Goal: Check status: Check status

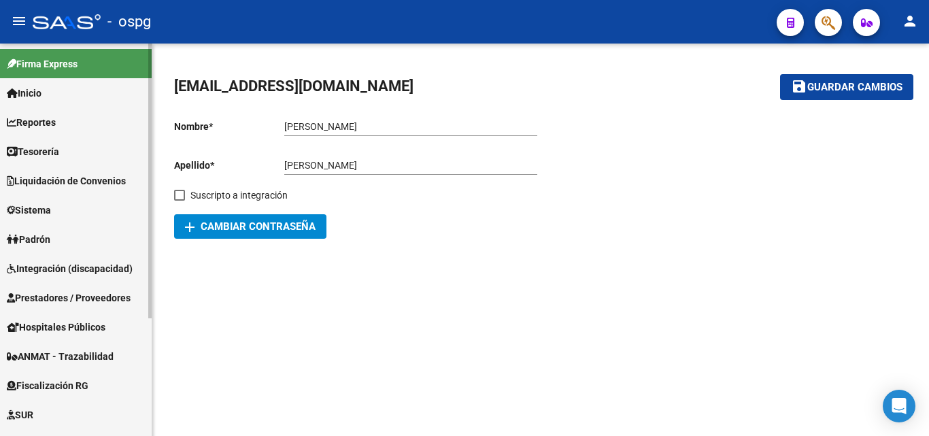
click at [58, 268] on span "Integración (discapacidad)" at bounding box center [70, 268] width 126 height 15
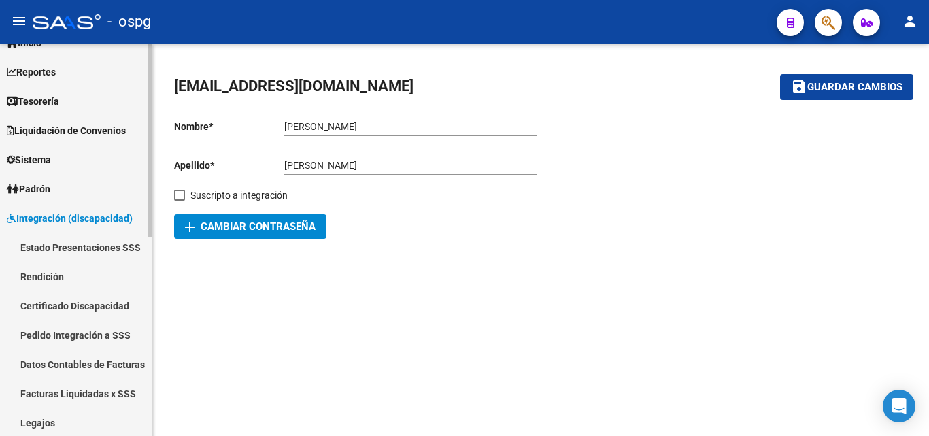
scroll to position [68, 0]
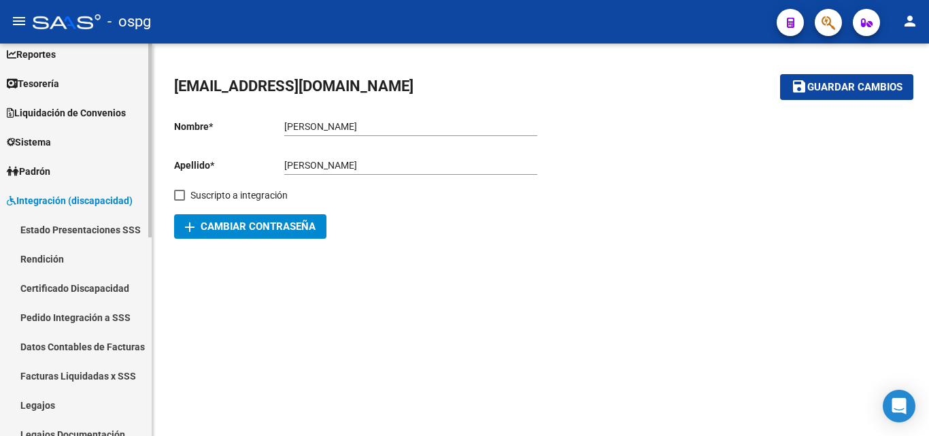
click at [67, 320] on link "Pedido Integración a SSS" at bounding box center [76, 317] width 152 height 29
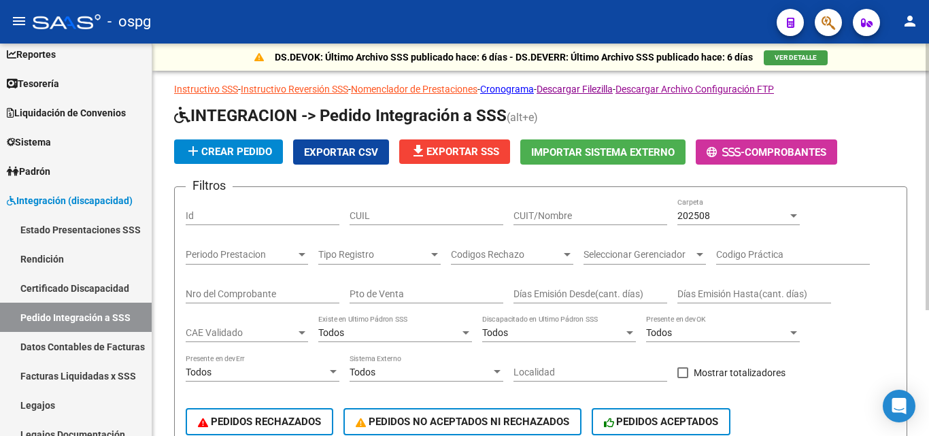
click at [550, 215] on input "CUIT/Nombre" at bounding box center [591, 216] width 154 height 12
type input "20289238035"
click at [699, 213] on span "202508" at bounding box center [694, 215] width 33 height 11
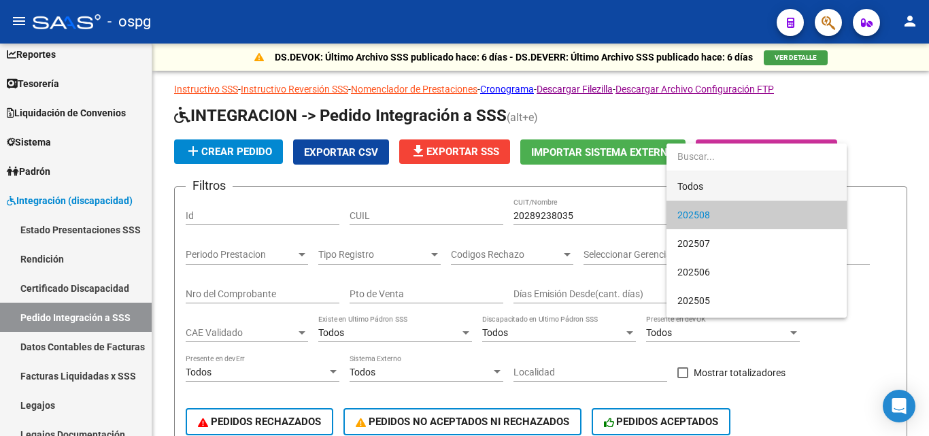
click at [716, 182] on span "Todos" at bounding box center [757, 186] width 159 height 29
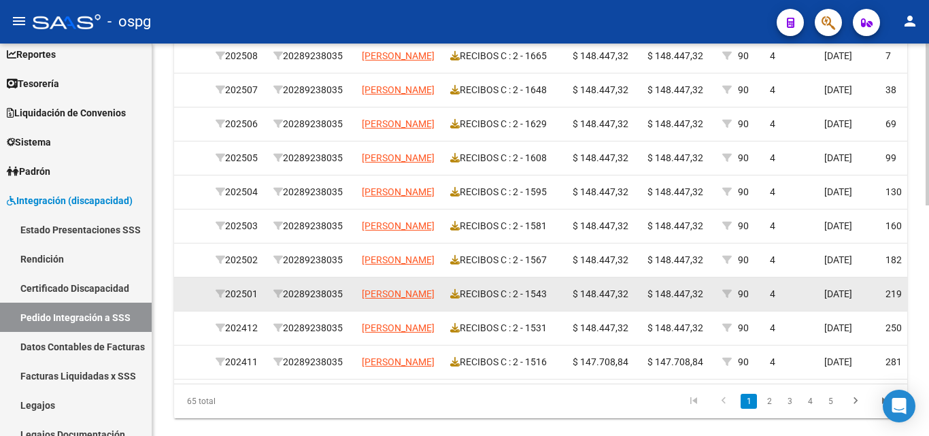
scroll to position [544, 0]
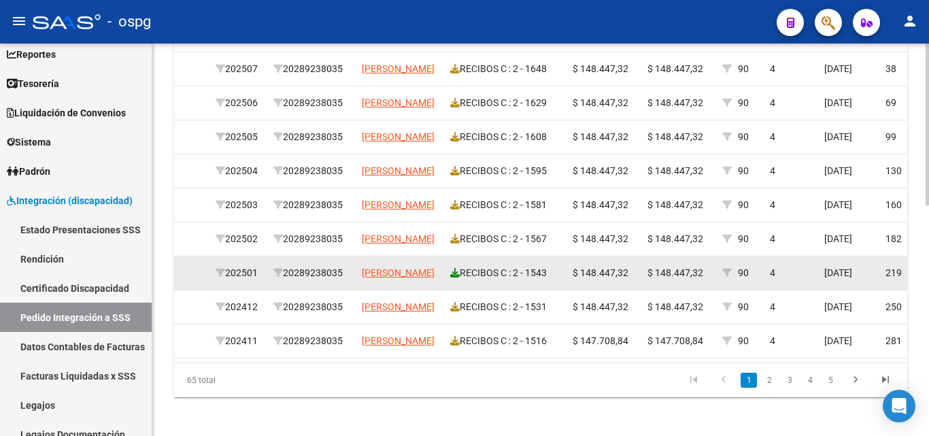
click at [453, 274] on icon at bounding box center [455, 273] width 10 height 10
